Goal: Task Accomplishment & Management: Manage account settings

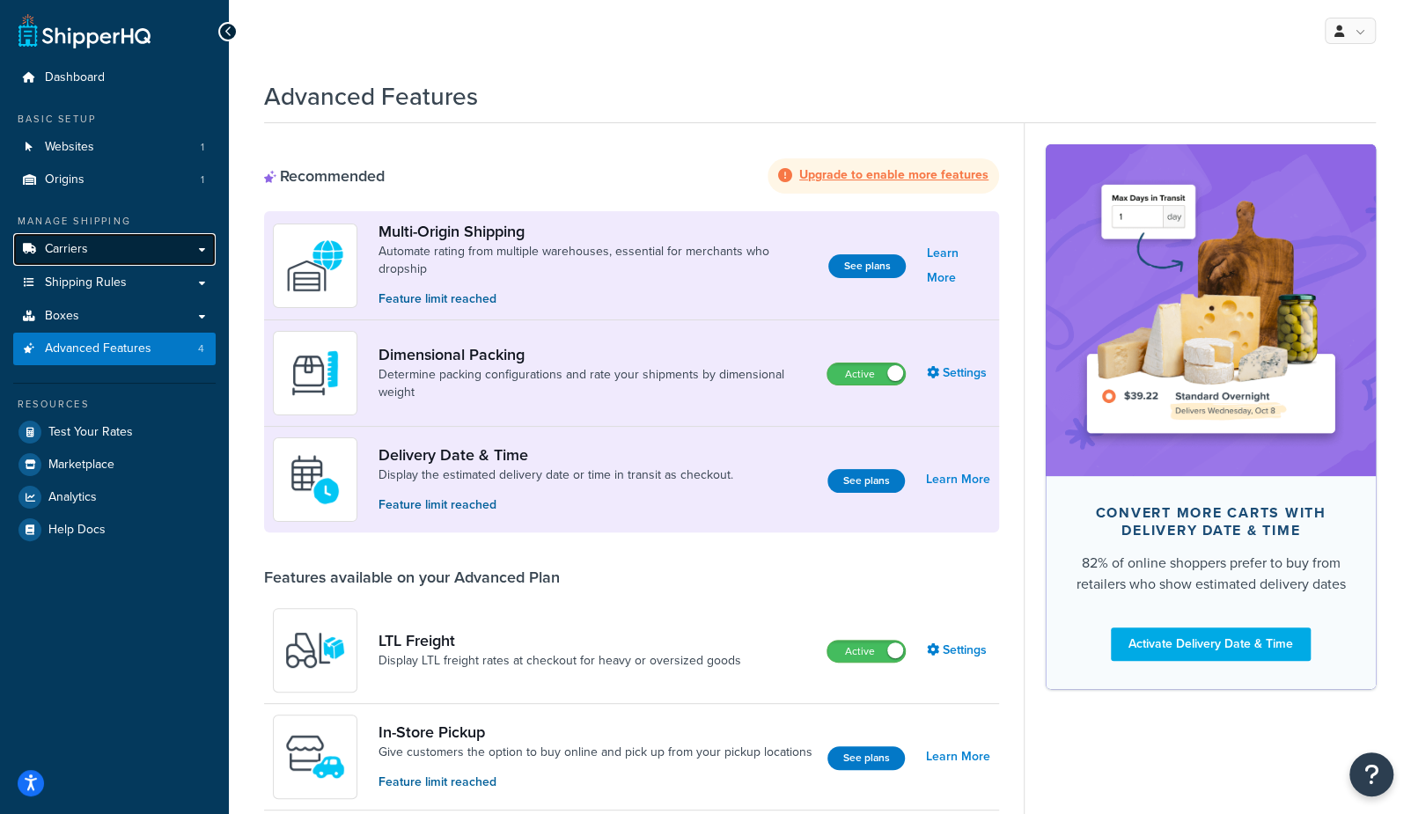
click at [97, 252] on link "Carriers" at bounding box center [114, 249] width 202 height 33
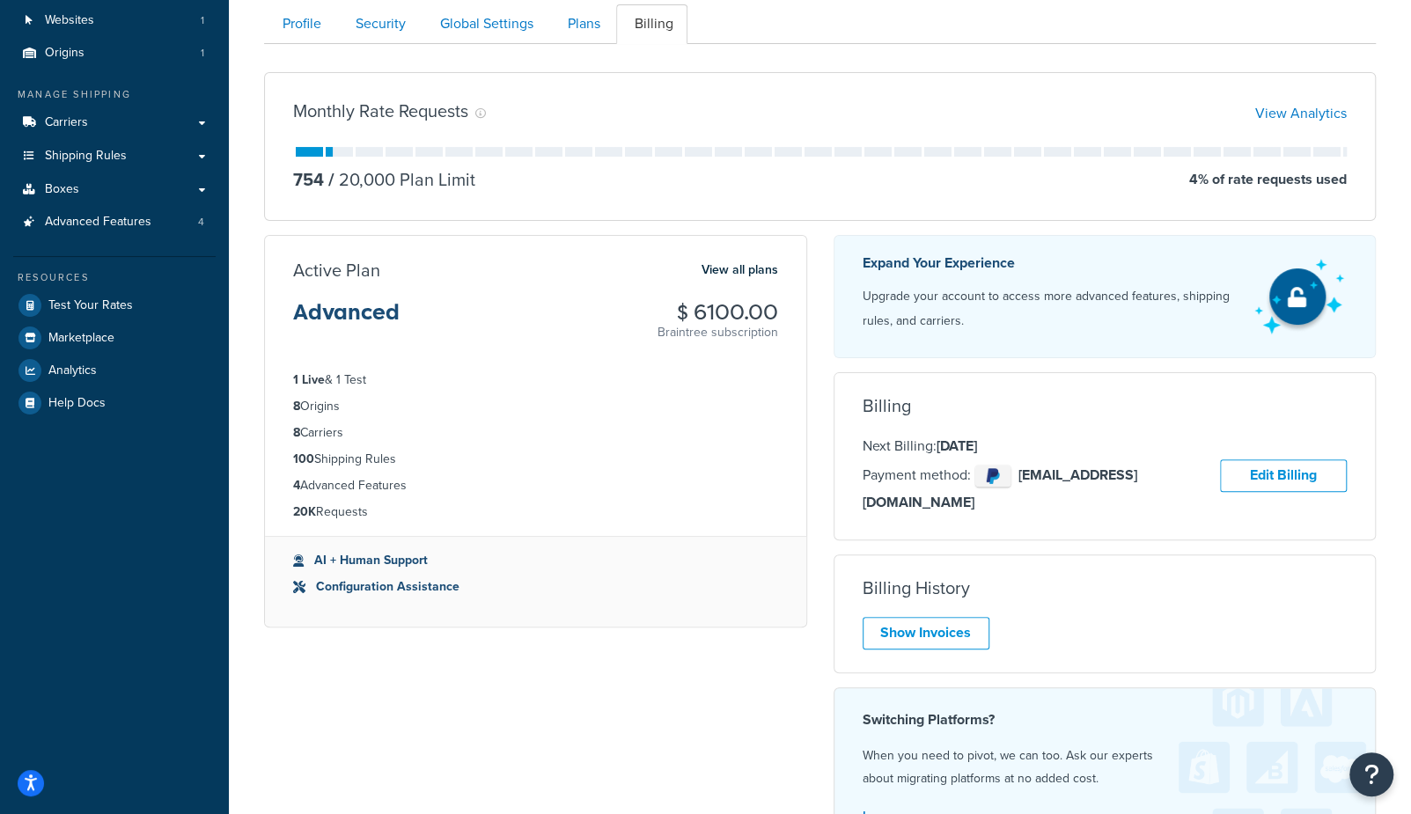
scroll to position [121, 0]
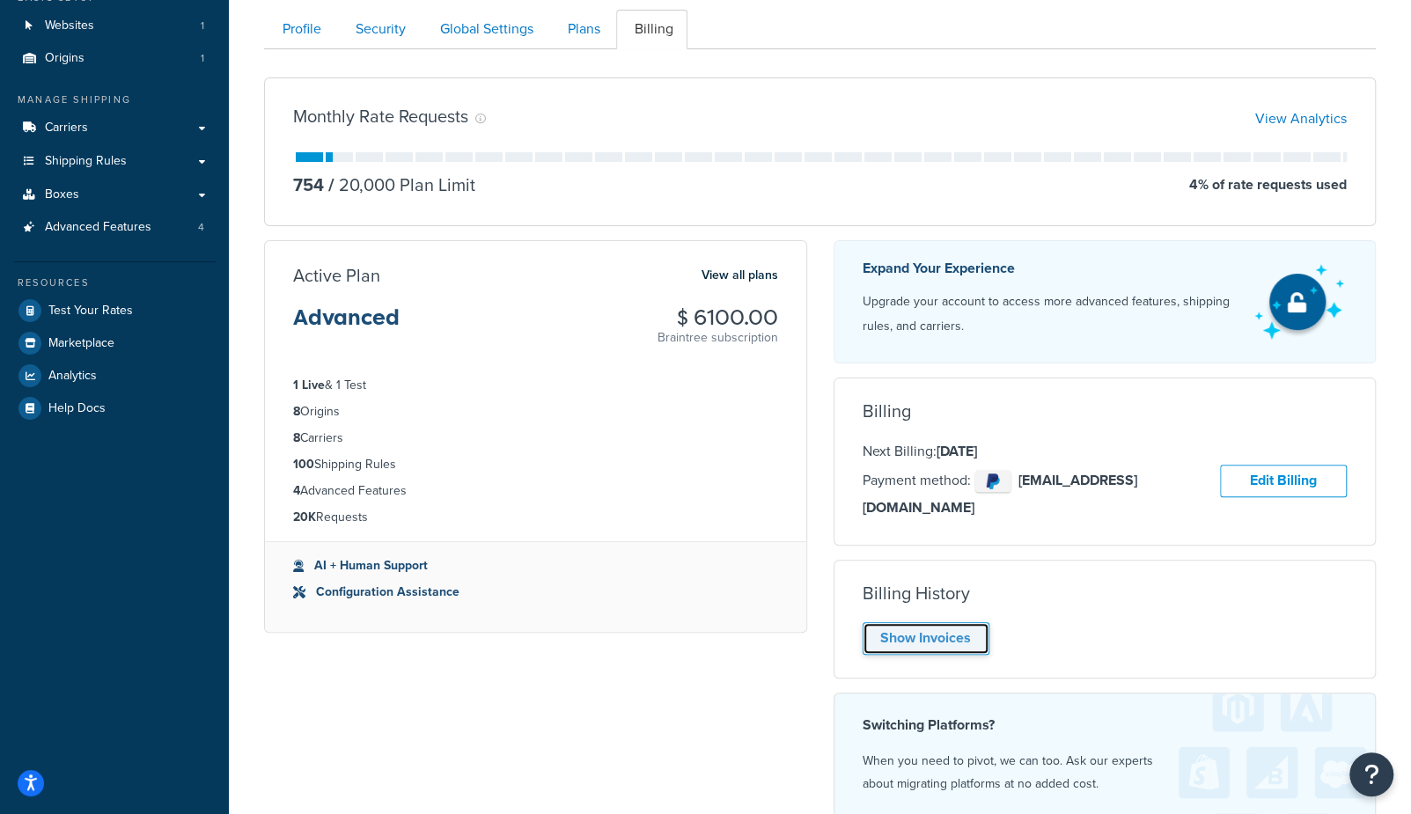
click at [885, 622] on link "Show Invoices" at bounding box center [926, 638] width 127 height 33
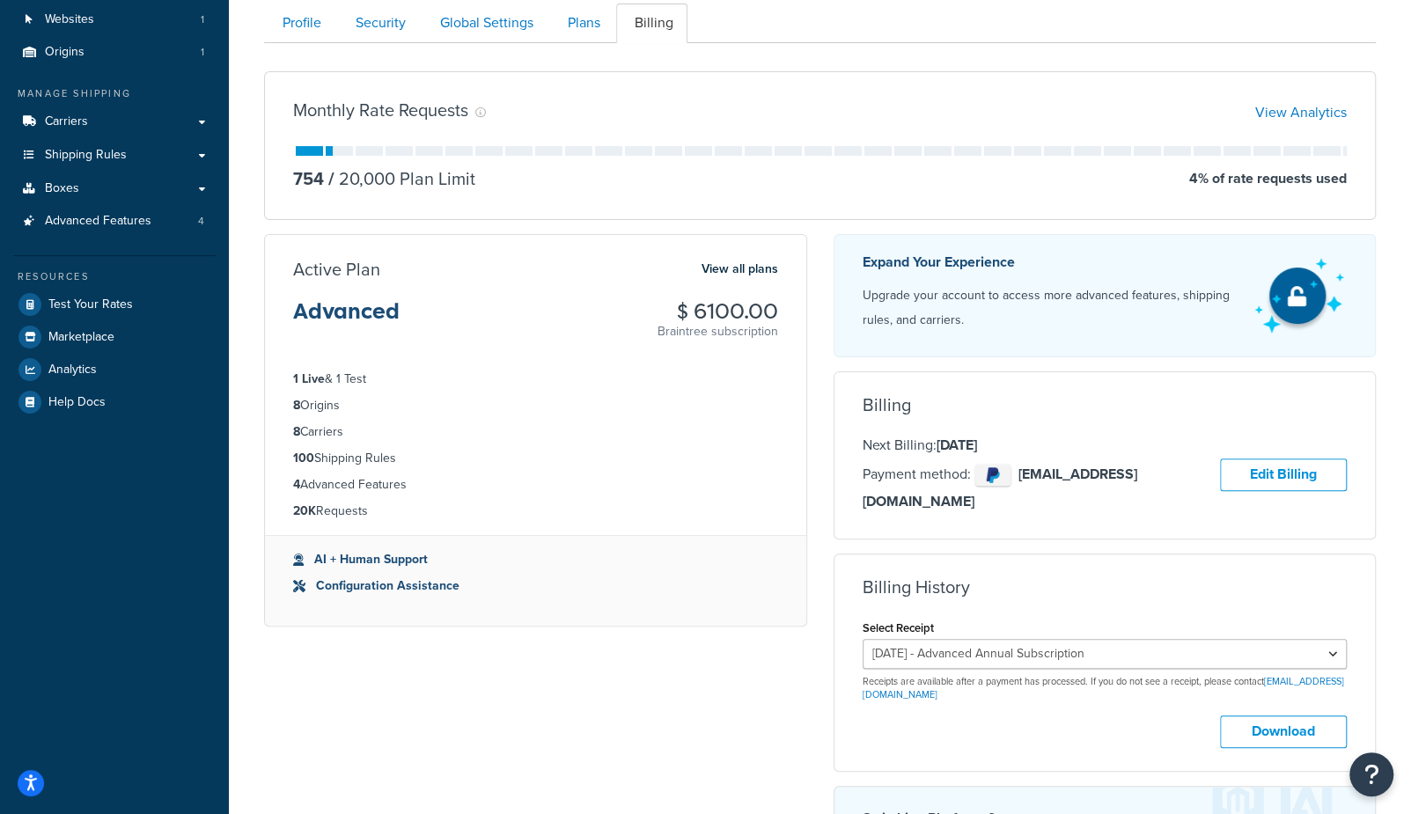
scroll to position [0, 0]
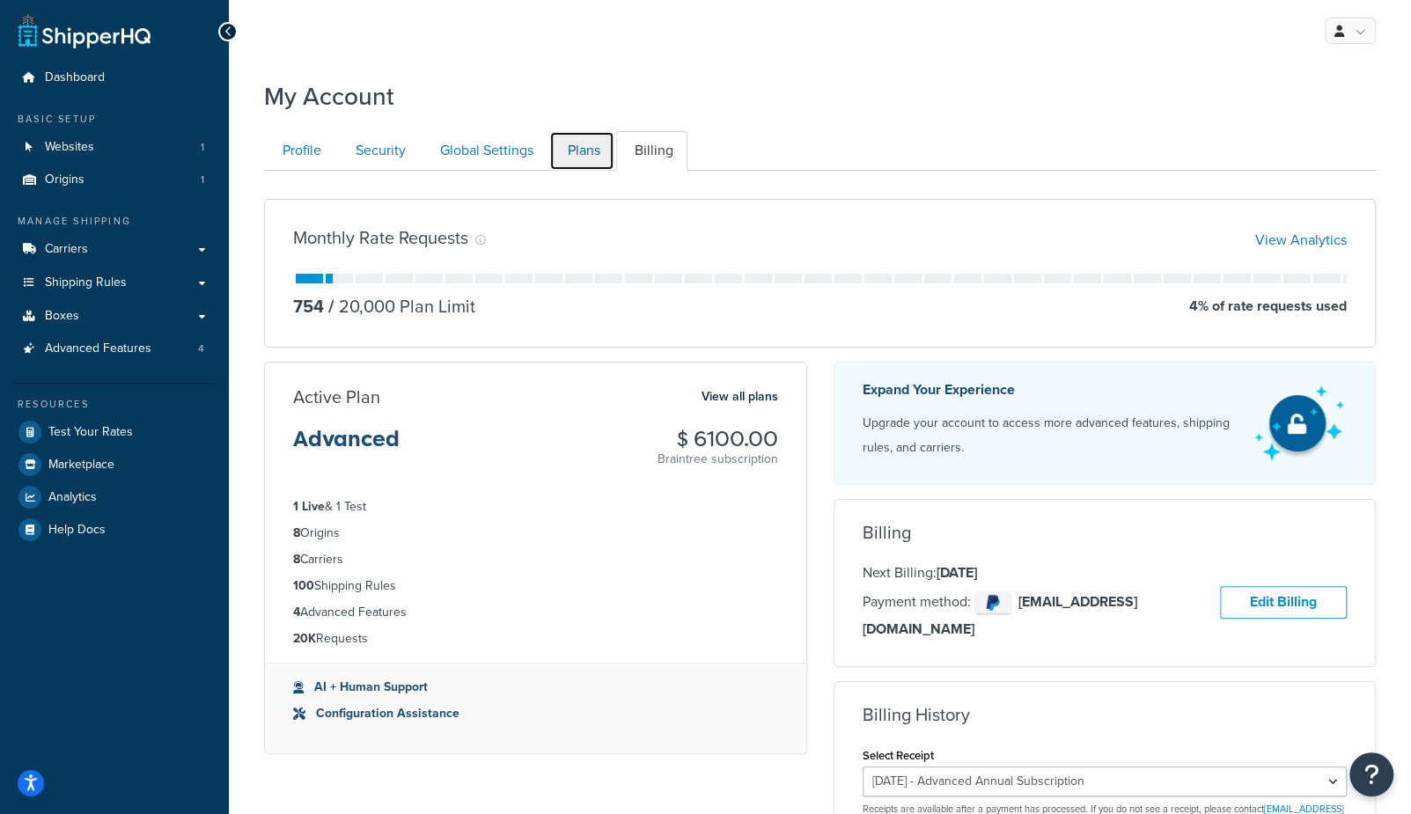
click at [592, 150] on link "Plans" at bounding box center [581, 151] width 65 height 40
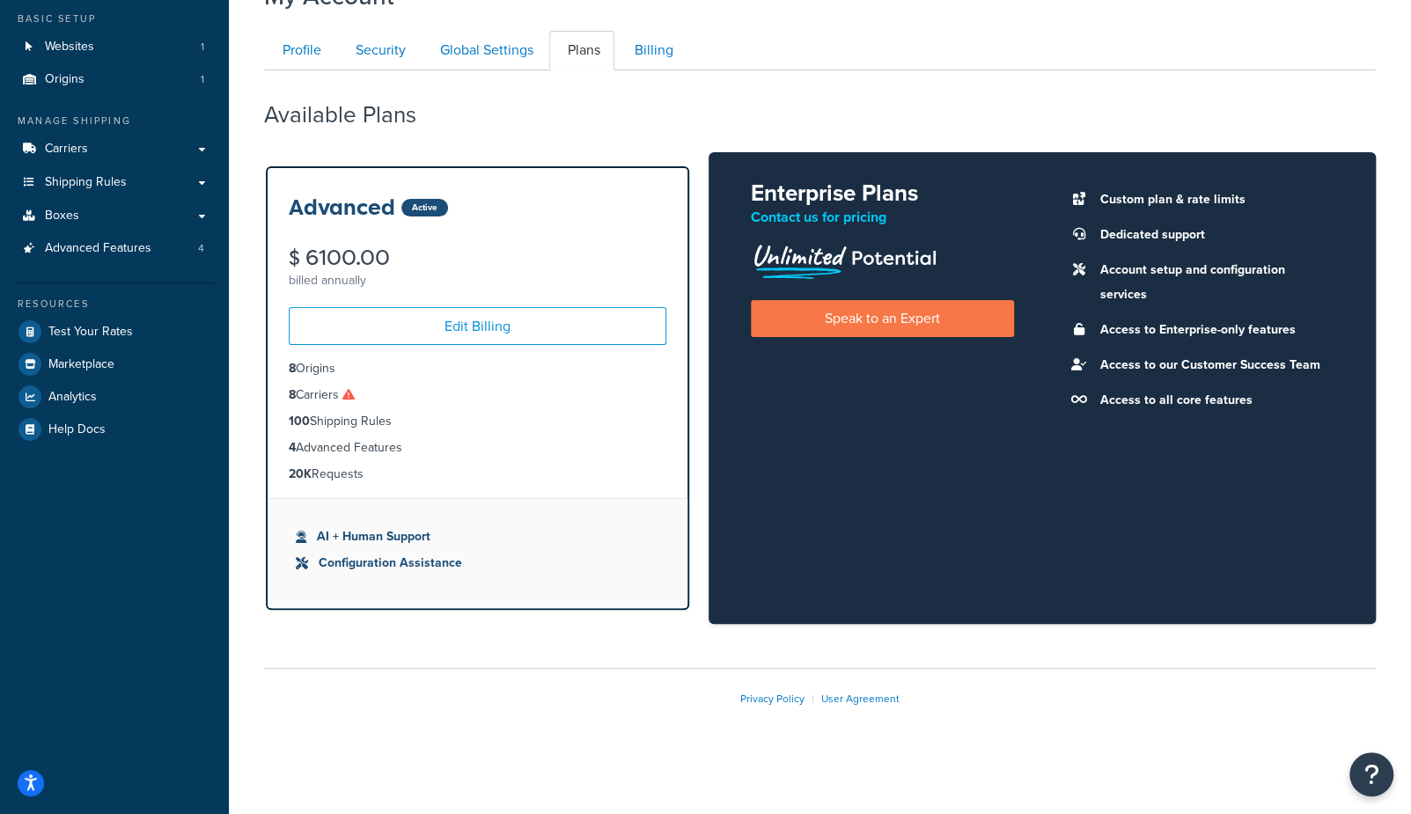
click at [394, 394] on li "8 Carriers" at bounding box center [478, 395] width 378 height 19
click at [361, 386] on li "8 Carriers" at bounding box center [478, 395] width 378 height 19
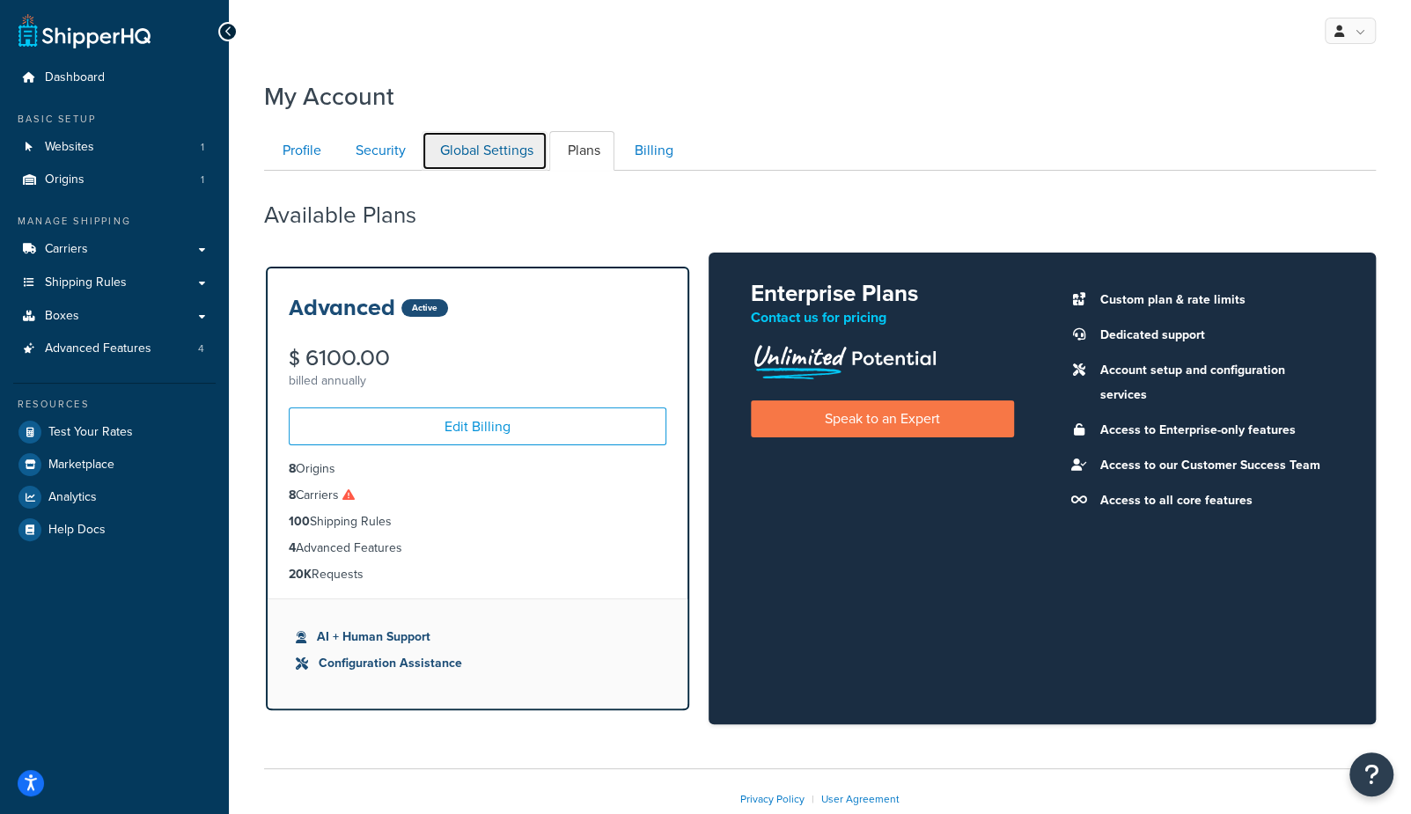
click at [500, 153] on link "Global Settings" at bounding box center [485, 151] width 126 height 40
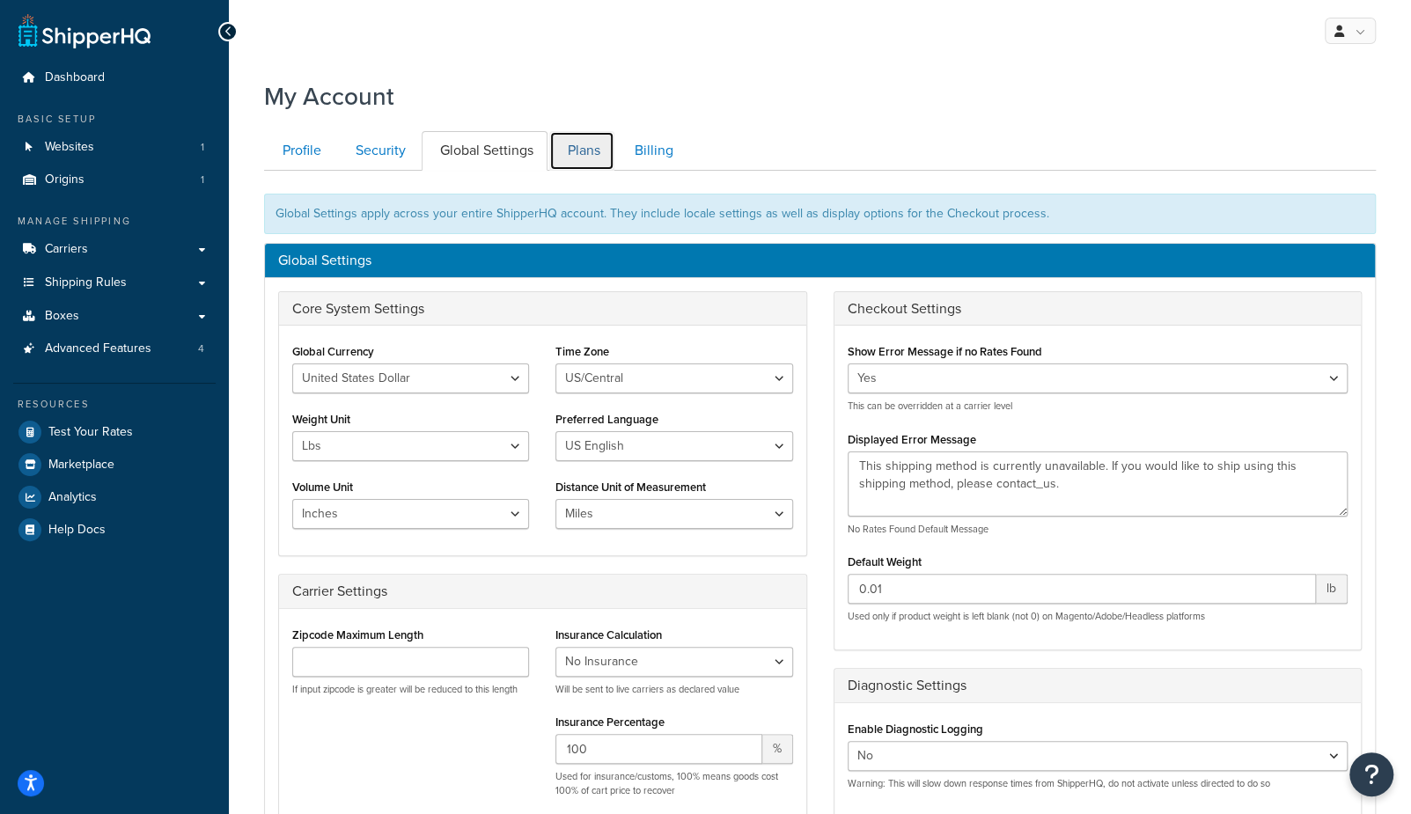
drag, startPoint x: 574, startPoint y: 151, endPoint x: 629, endPoint y: 148, distance: 55.5
click at [574, 151] on link "Plans" at bounding box center [581, 151] width 65 height 40
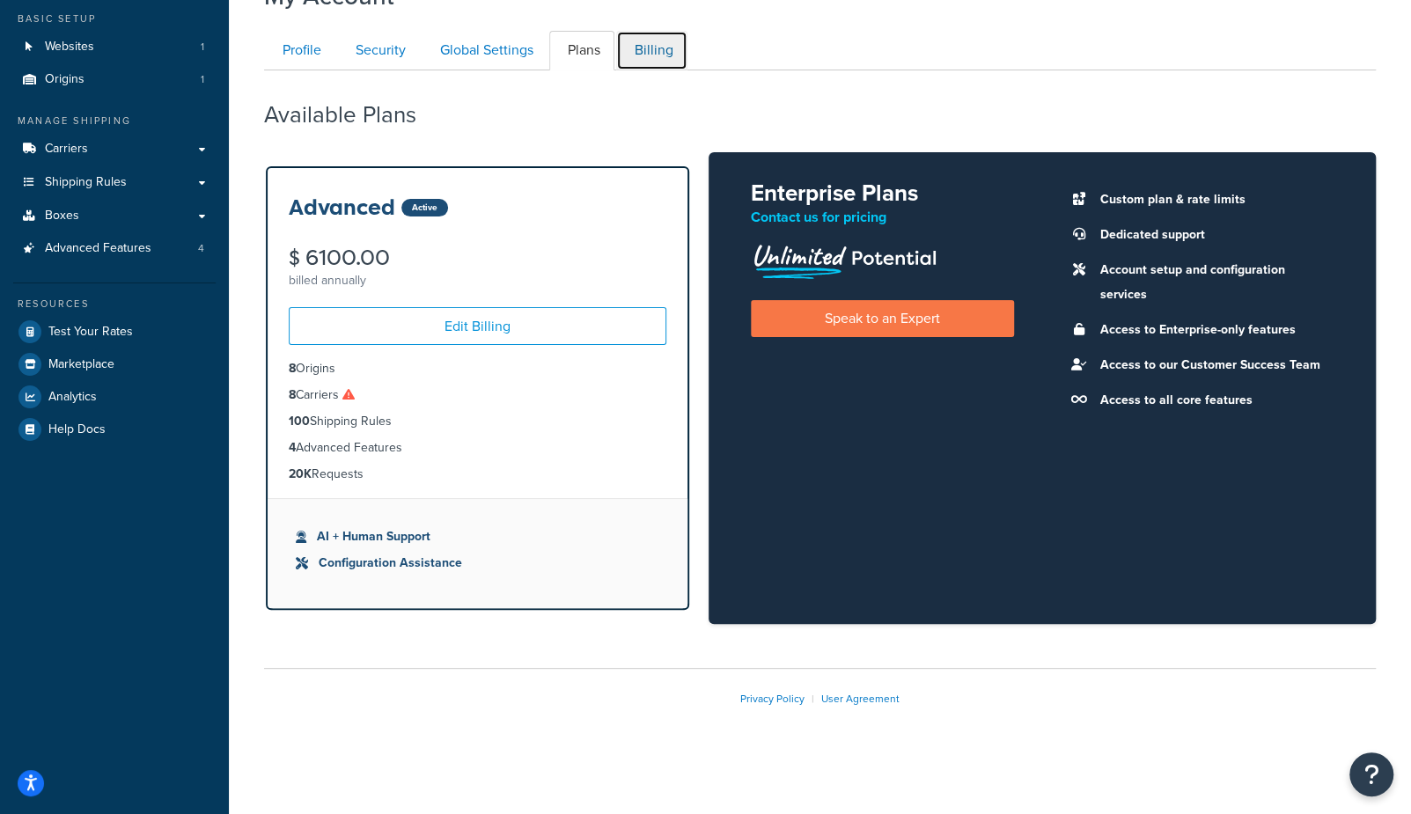
click at [661, 55] on link "Billing" at bounding box center [651, 51] width 71 height 40
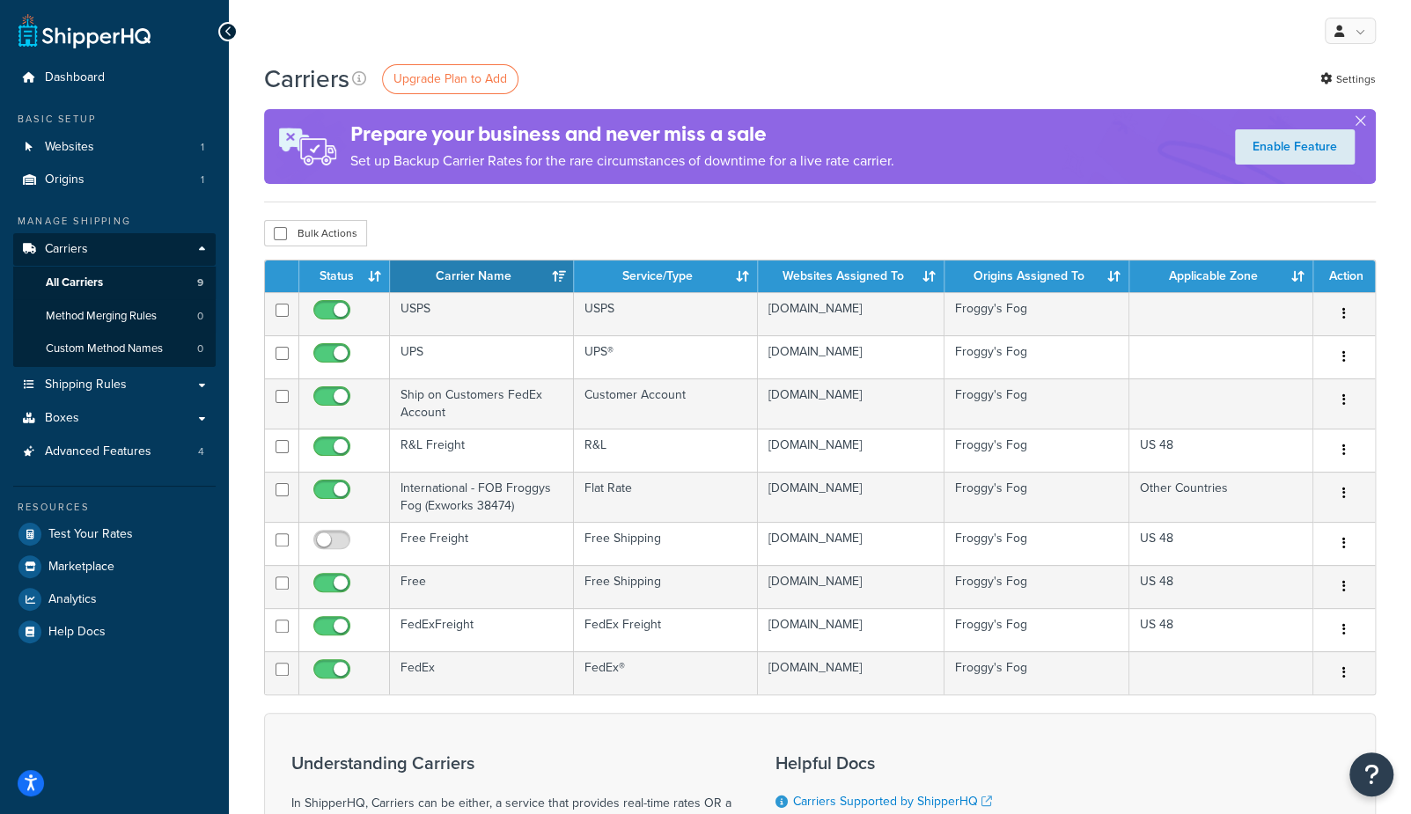
click at [485, 220] on div "Bulk Actions Duplicate Delete" at bounding box center [820, 233] width 1112 height 26
click at [165, 448] on link "Advanced Features 4" at bounding box center [114, 452] width 202 height 33
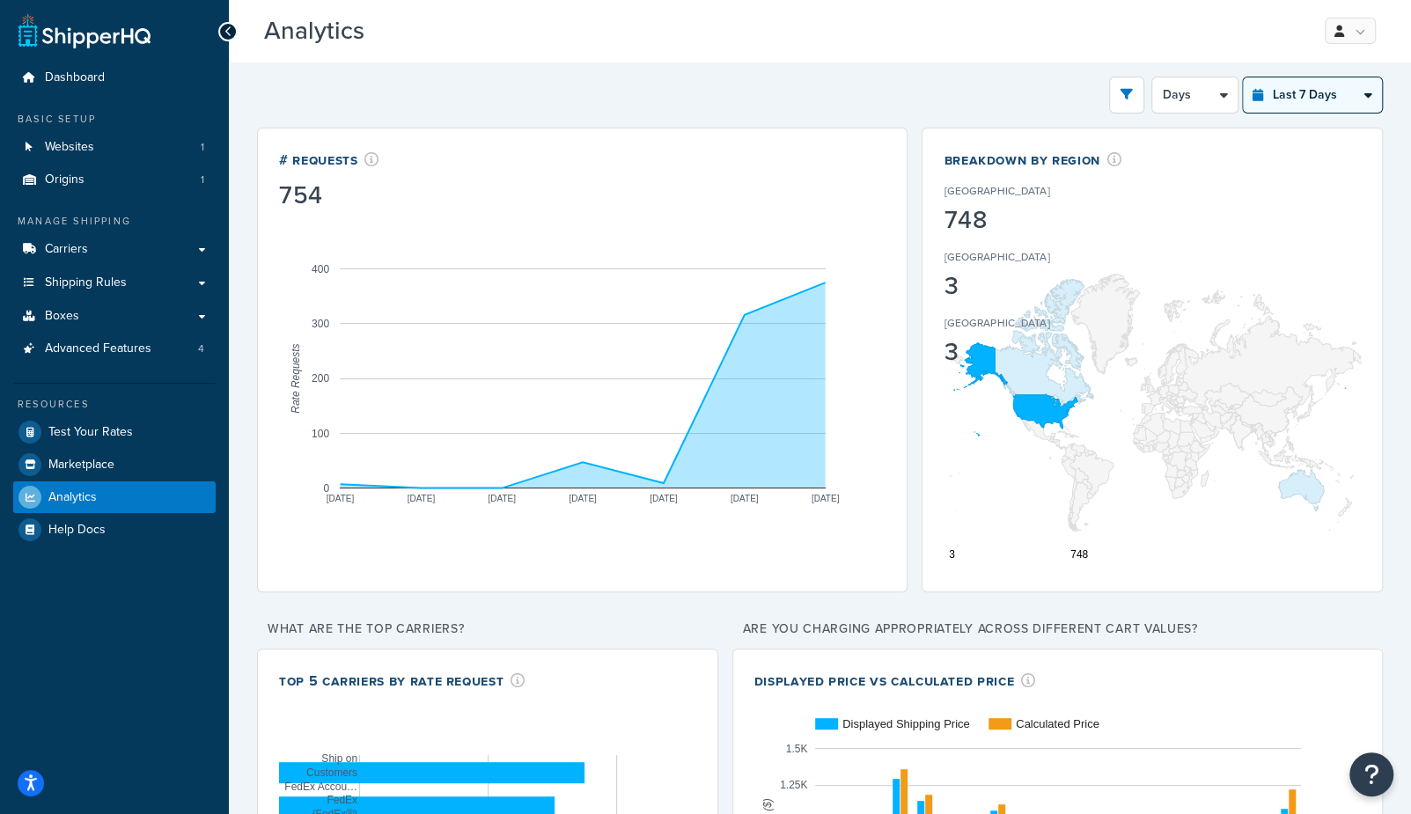
click at [1291, 96] on select "Last 24 Hours Last 7 Days Last 30 Days Last 3 Months Last 6 Months Last 12 Mont…" at bounding box center [1312, 94] width 139 height 35
select select "last_year"
click at [1244, 77] on select "Last 24 Hours Last 7 Days Last 30 Days Last 3 Months Last 6 Months Last 12 Mont…" at bounding box center [1312, 94] width 139 height 35
select select "1M"
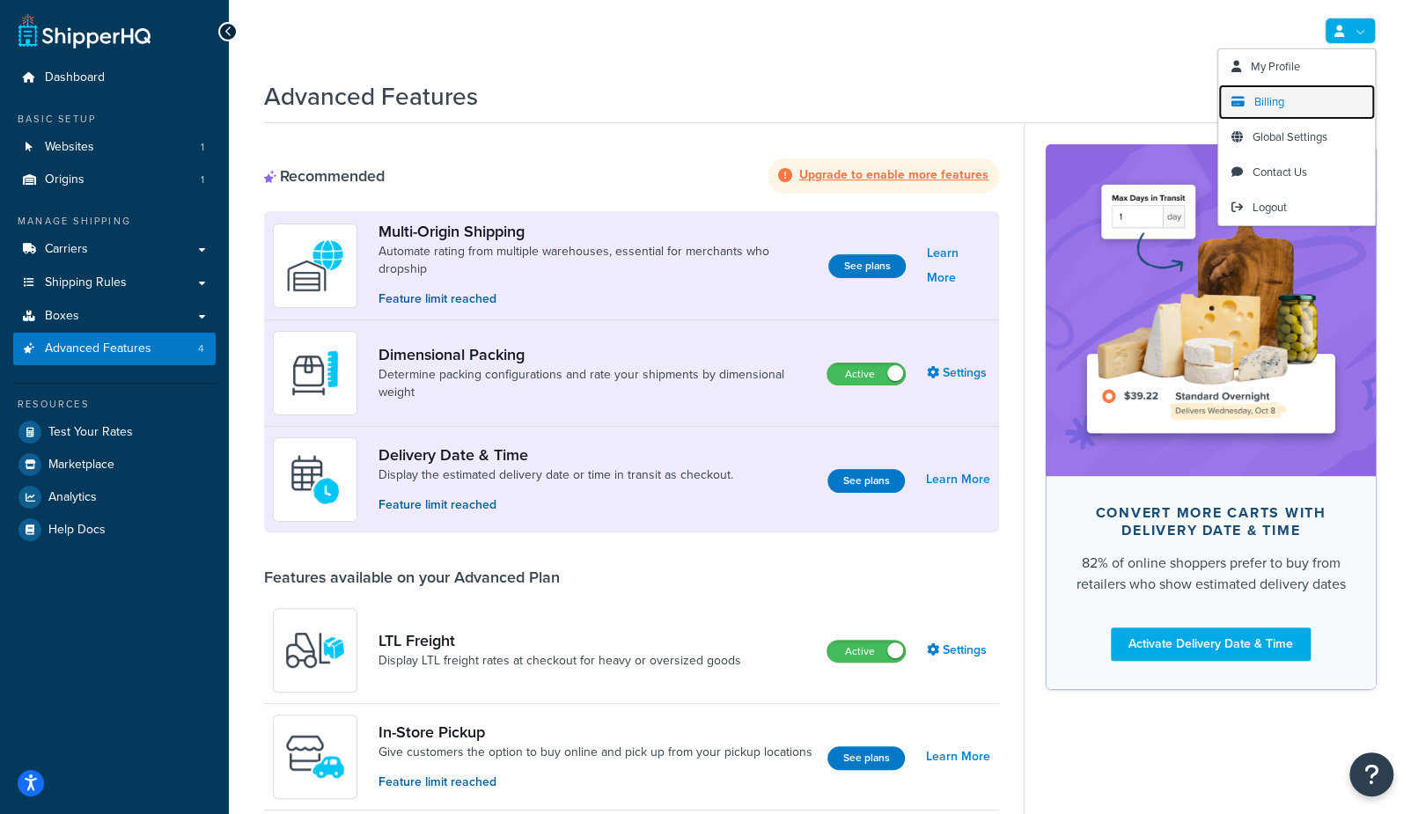
click at [1264, 100] on span "Billing" at bounding box center [1269, 101] width 30 height 17
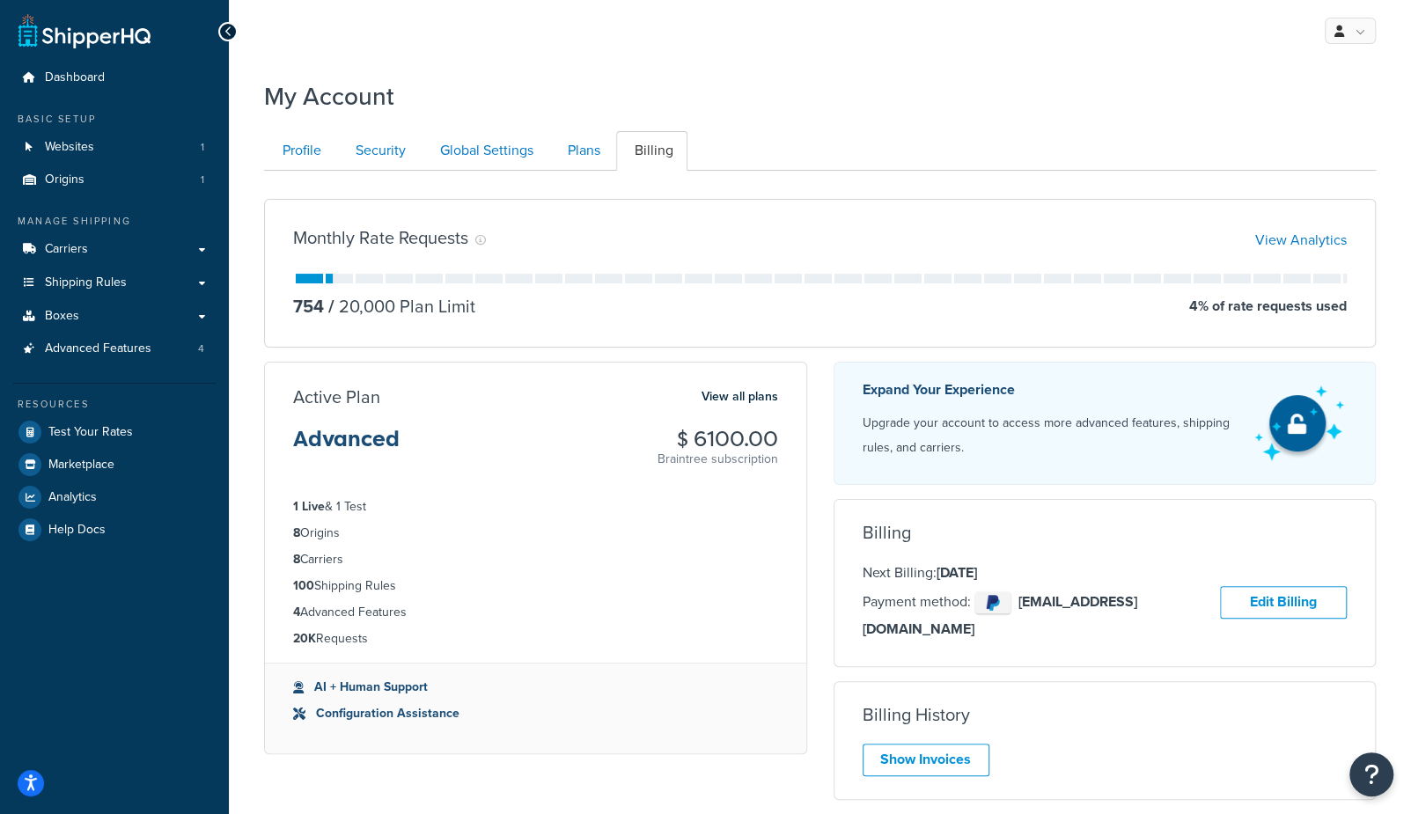
click at [818, 116] on div "My Account Contact Us Send Us A Message Contact Information Name * Email * Comp…" at bounding box center [820, 600] width 1182 height 1061
click at [757, 121] on div "My Account Contact Us Send Us A Message Contact Information Name * Email * Comp…" at bounding box center [820, 600] width 1182 height 1061
click at [949, 744] on link "Show Invoices" at bounding box center [926, 760] width 127 height 33
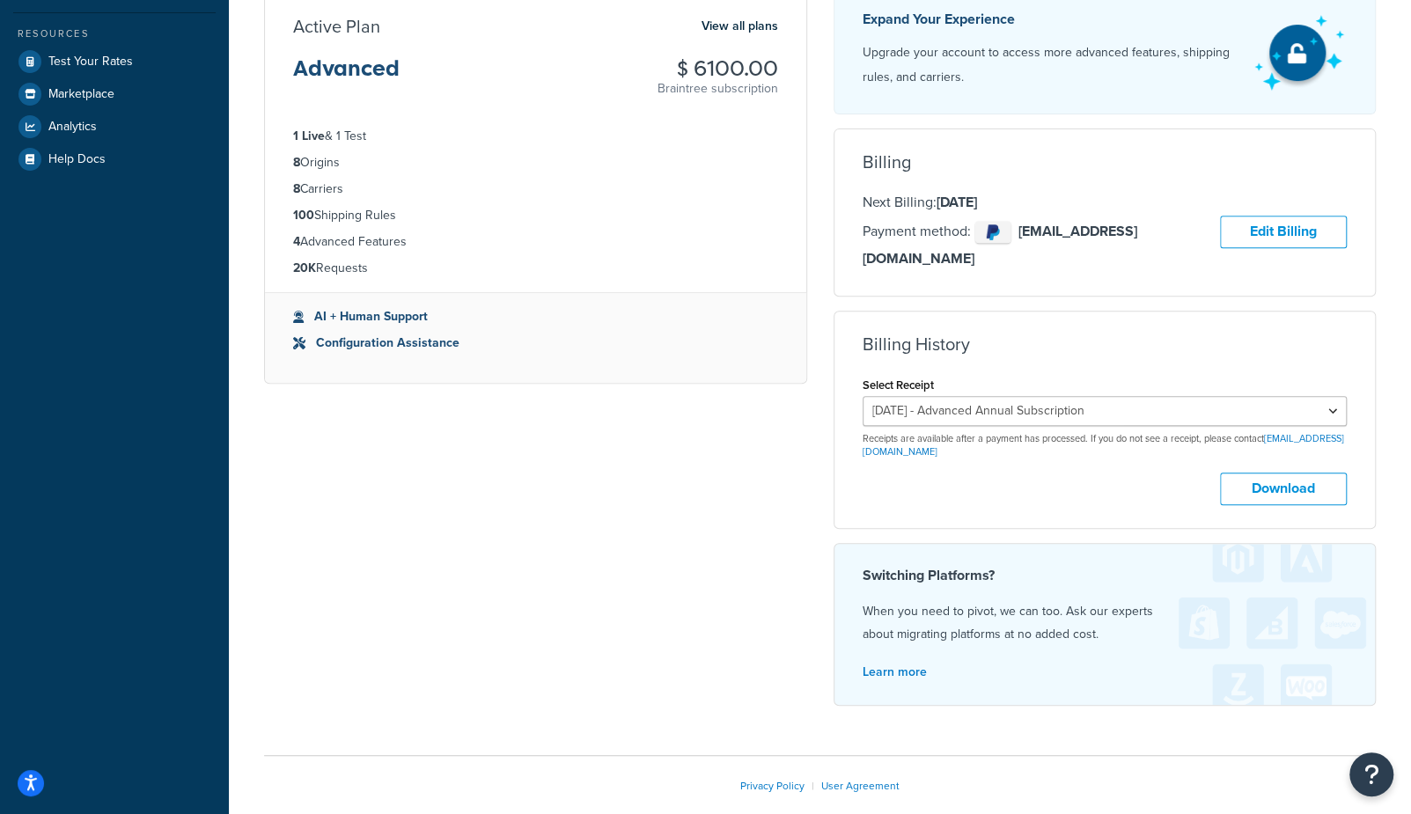
scroll to position [378, 0]
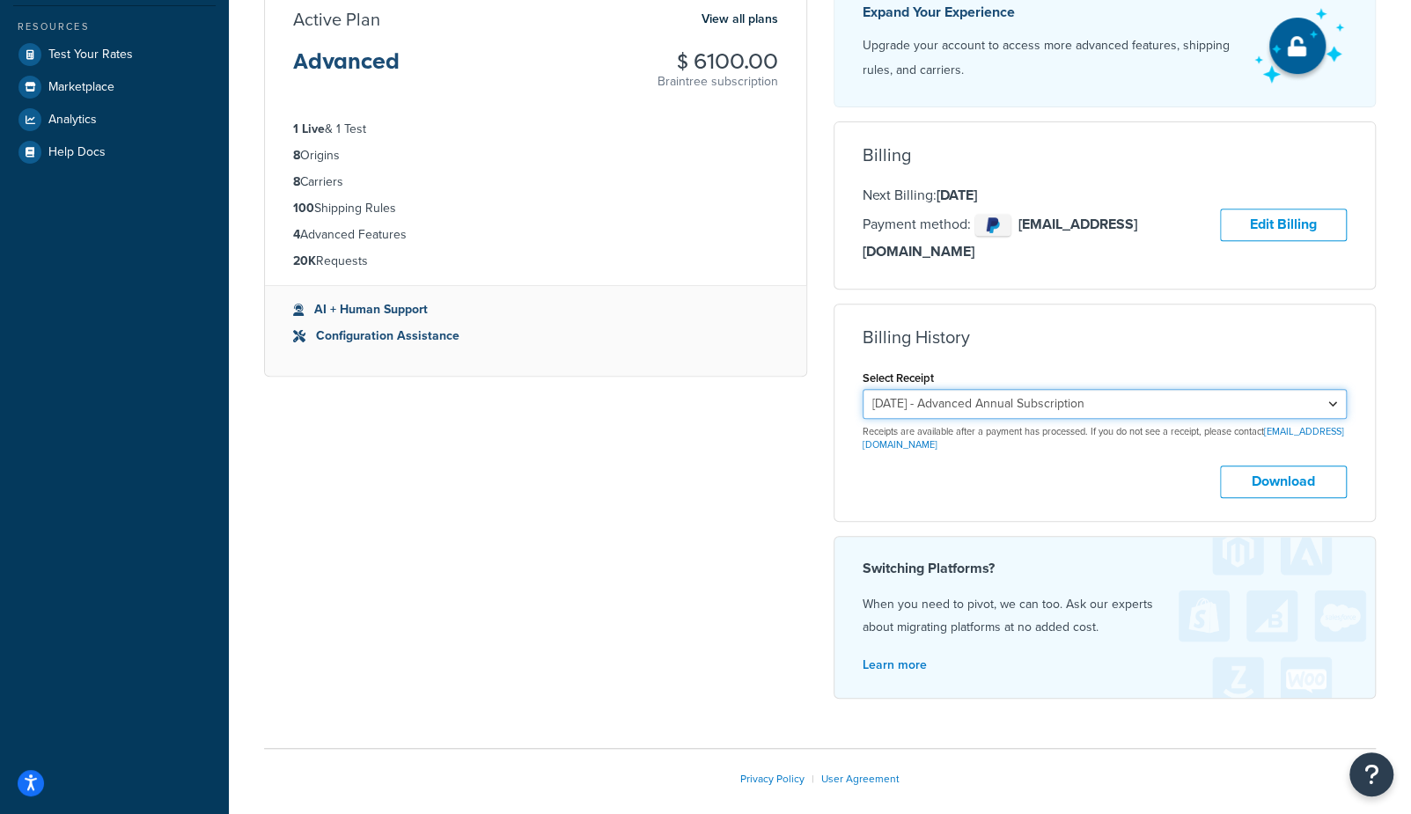
click at [980, 389] on select "October 14, 2024 - Advanced Annual Subscription October 14, 2023 - Advanced Ann…" at bounding box center [1105, 404] width 485 height 30
select select "6d6q75q9"
click at [863, 389] on select "October 14, 2024 - Advanced Annual Subscription October 14, 2023 - Advanced Ann…" at bounding box center [1105, 404] width 485 height 30
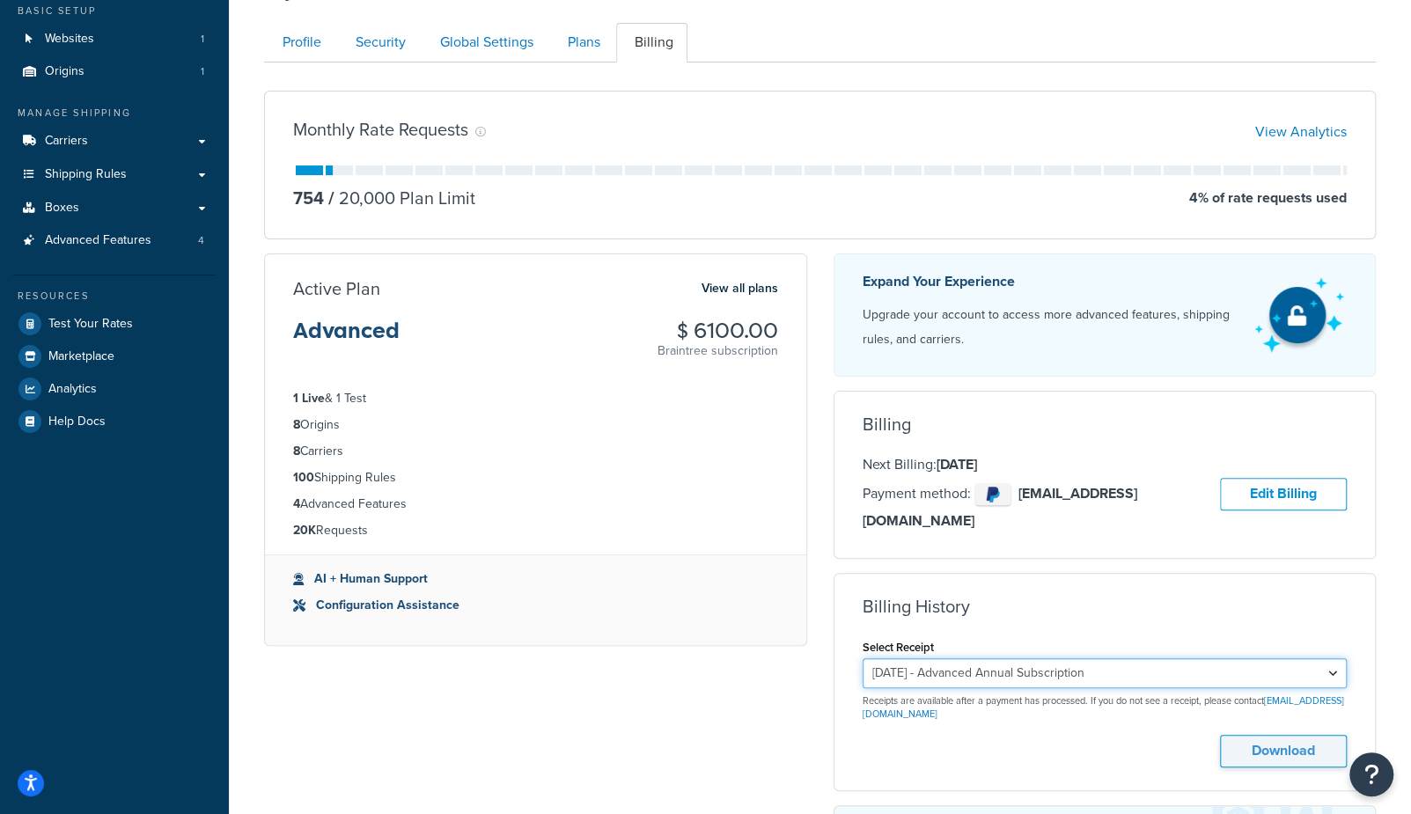
scroll to position [0, 0]
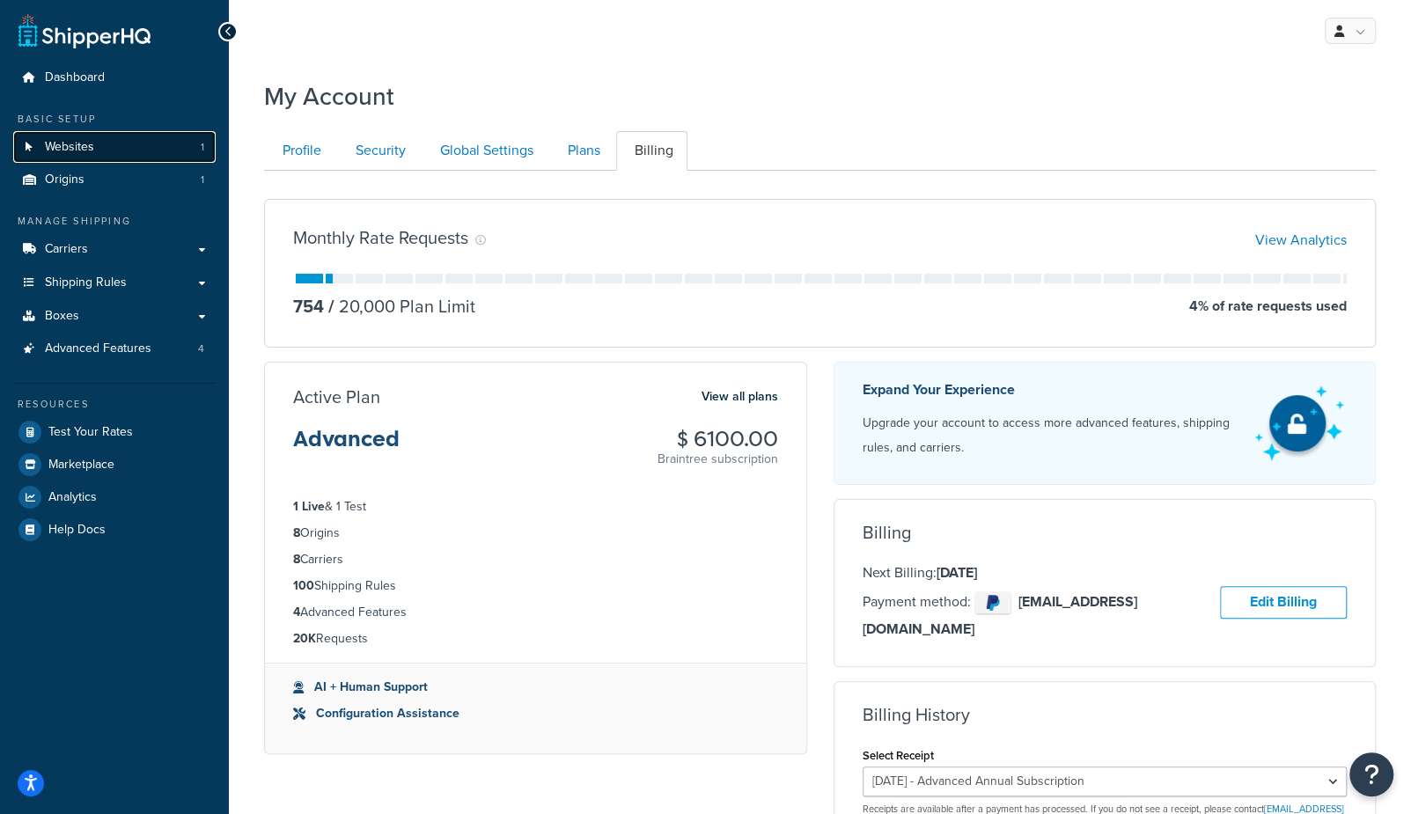
click at [101, 144] on link "Websites 1" at bounding box center [114, 147] width 202 height 33
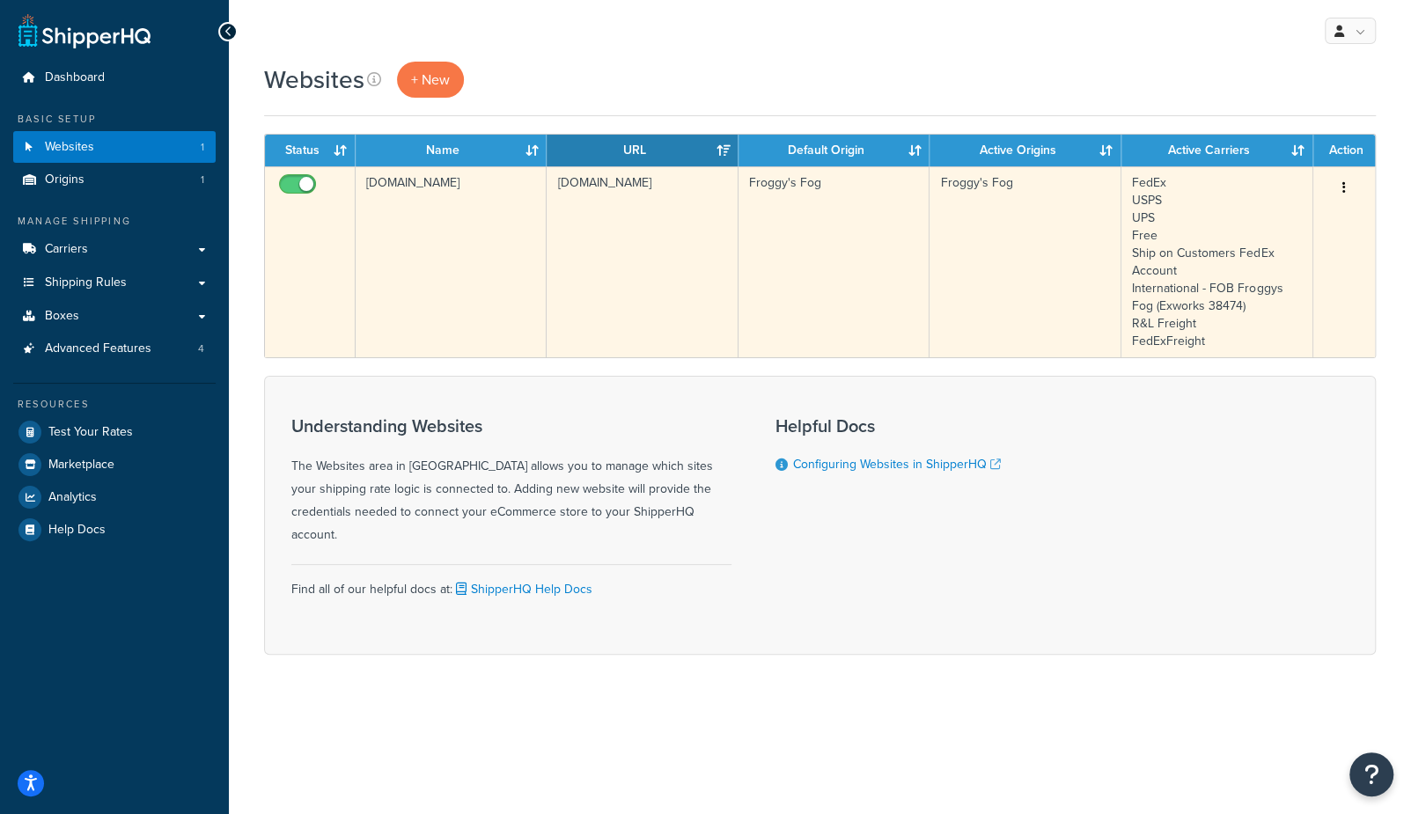
click at [446, 239] on td "[DOMAIN_NAME]" at bounding box center [451, 261] width 191 height 191
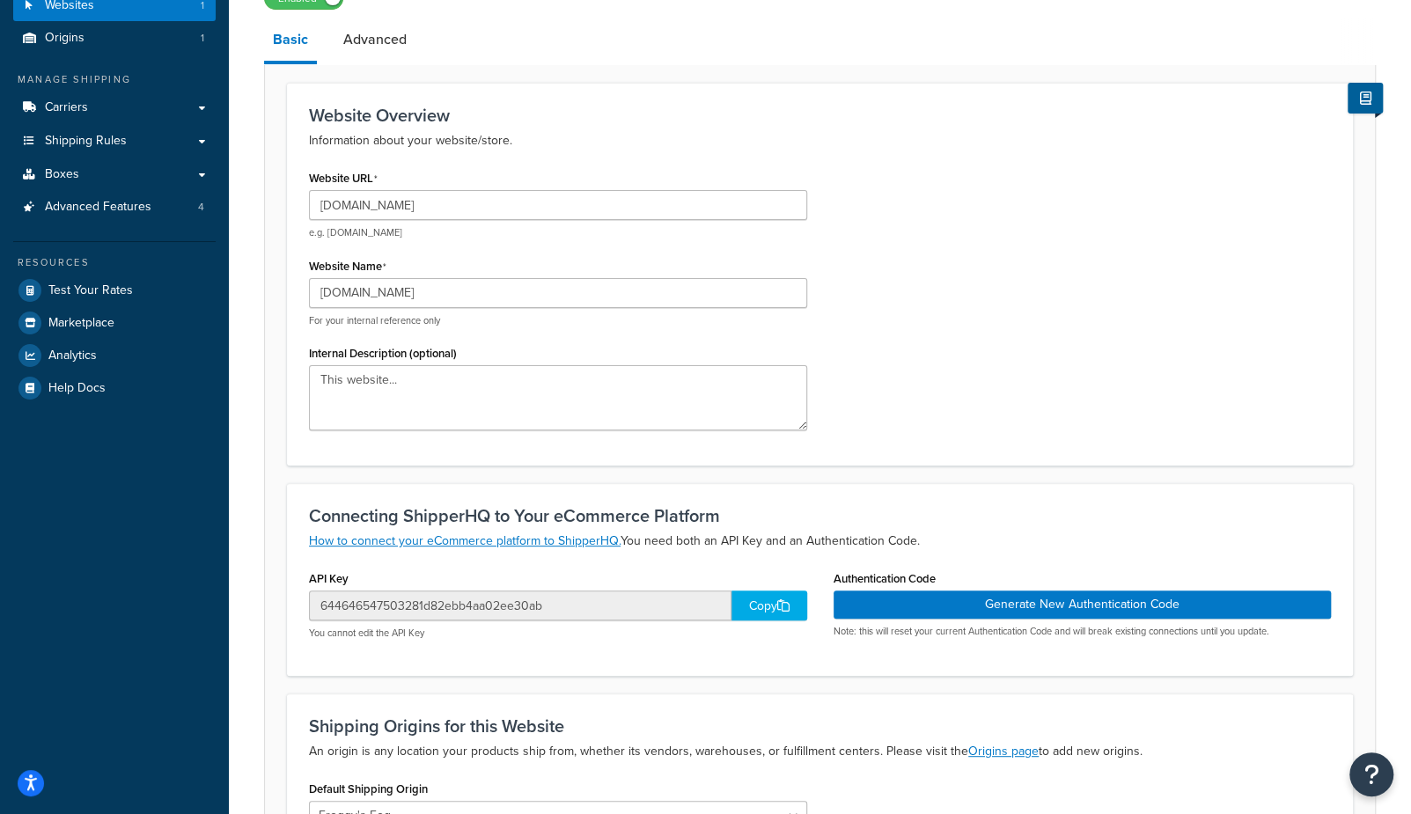
scroll to position [164, 0]
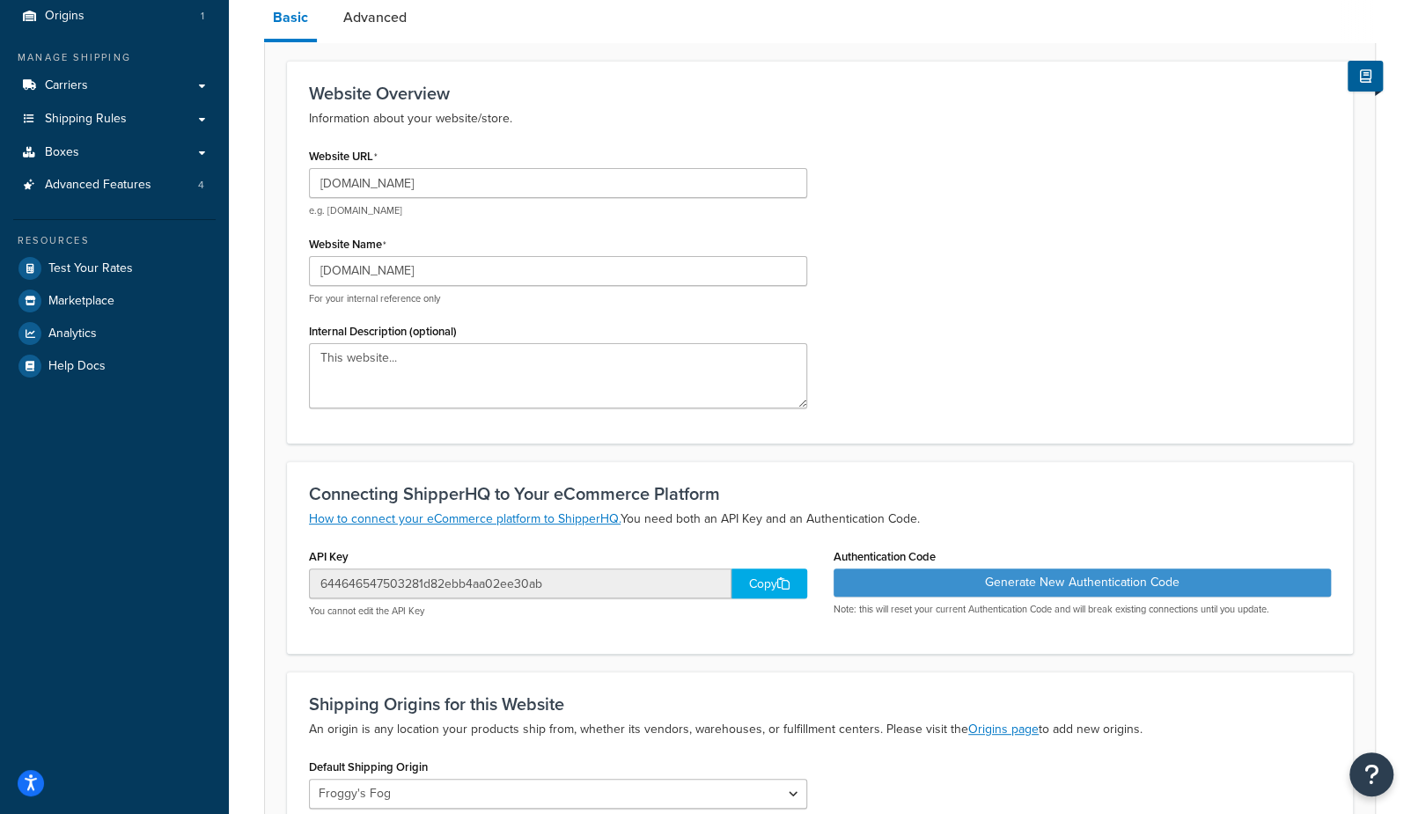
drag, startPoint x: 757, startPoint y: 583, endPoint x: 1208, endPoint y: 567, distance: 451.0
click at [758, 583] on div "Copy" at bounding box center [770, 584] width 76 height 30
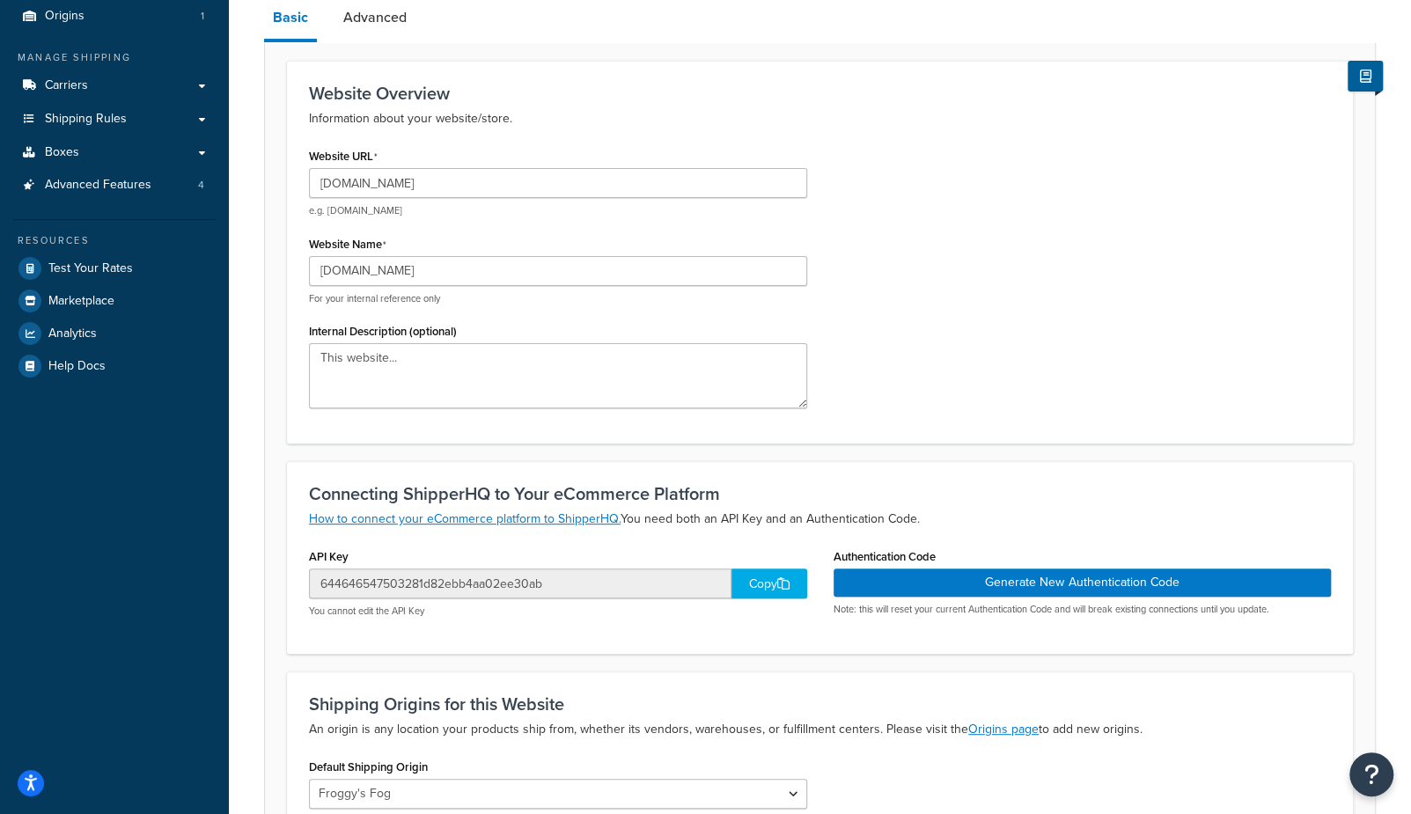
scroll to position [0, 0]
